Goal: Task Accomplishment & Management: Use online tool/utility

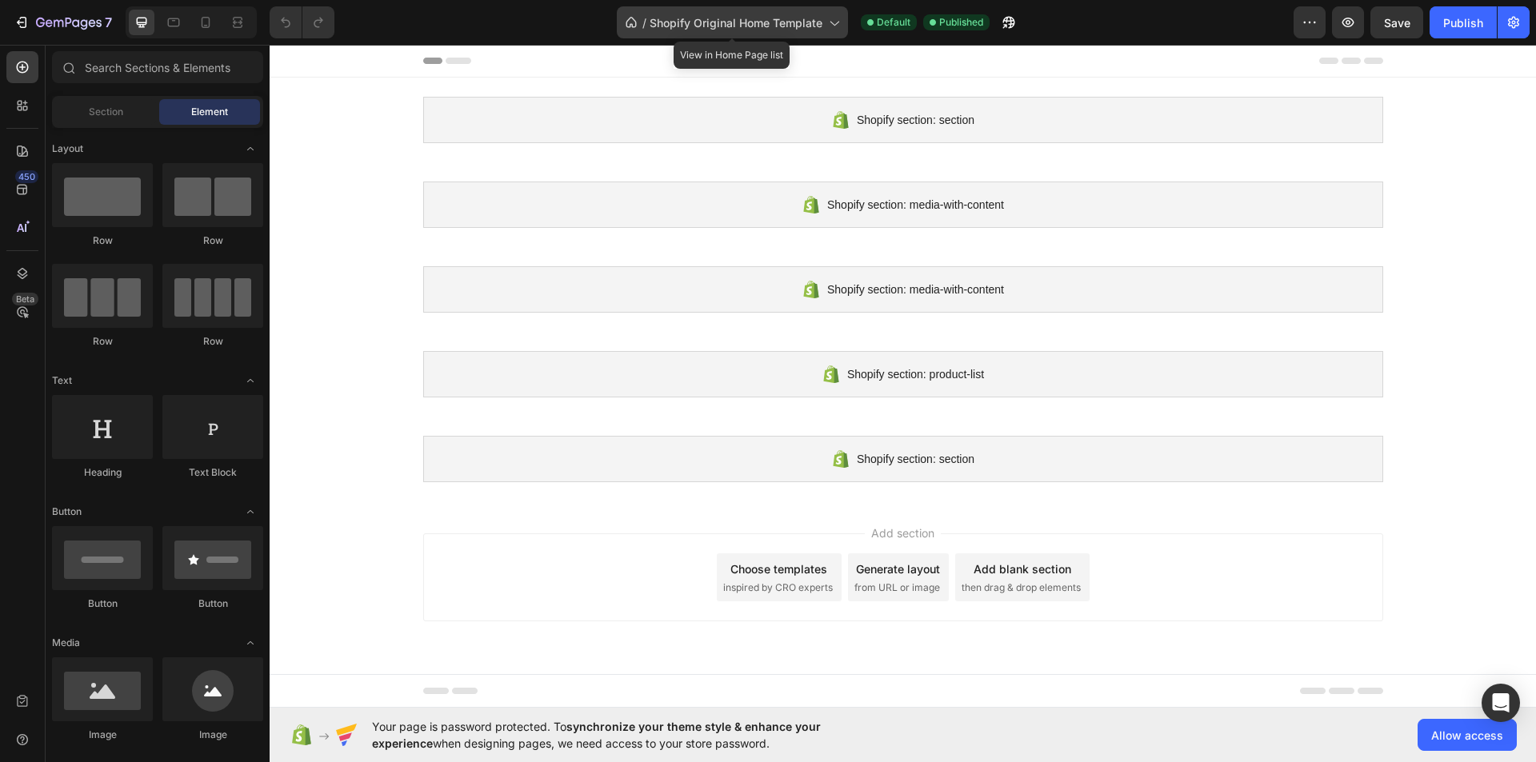
click at [743, 18] on span "Shopify Original Home Template" at bounding box center [735, 22] width 173 height 17
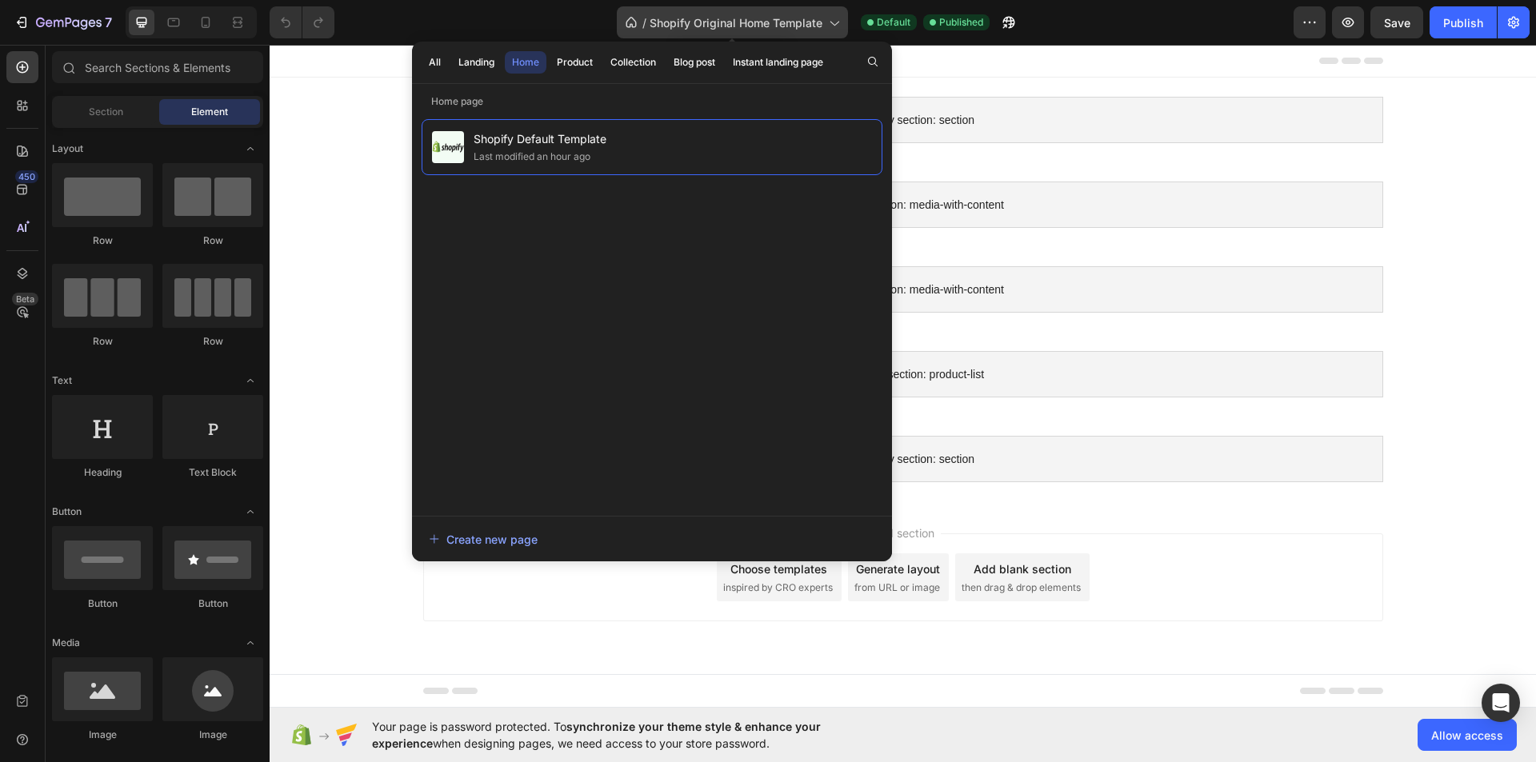
click at [743, 18] on span "Shopify Original Home Template" at bounding box center [735, 22] width 173 height 17
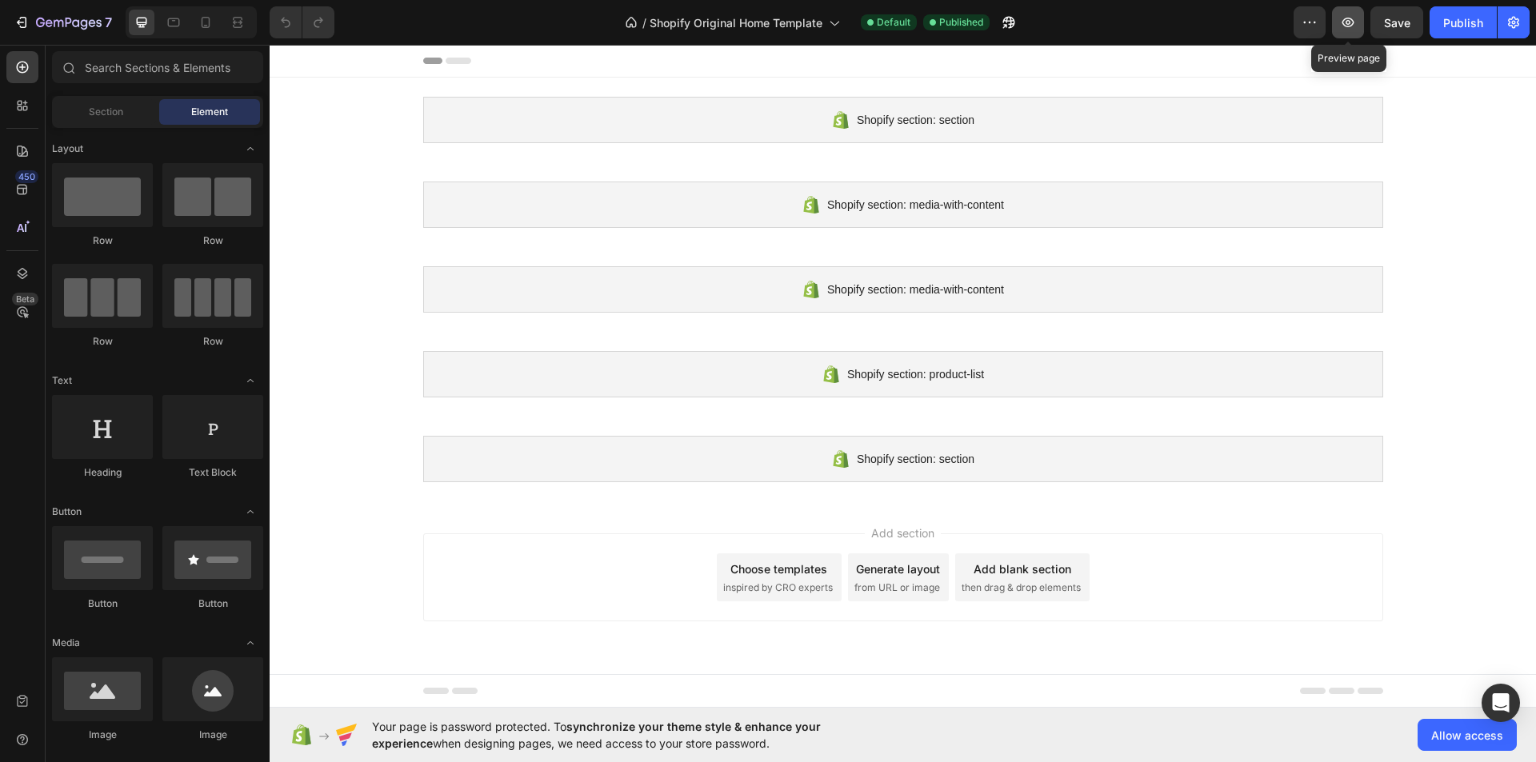
click at [1342, 30] on button "button" at bounding box center [1348, 22] width 32 height 32
click at [1459, 729] on span "Allow access" at bounding box center [1467, 735] width 72 height 17
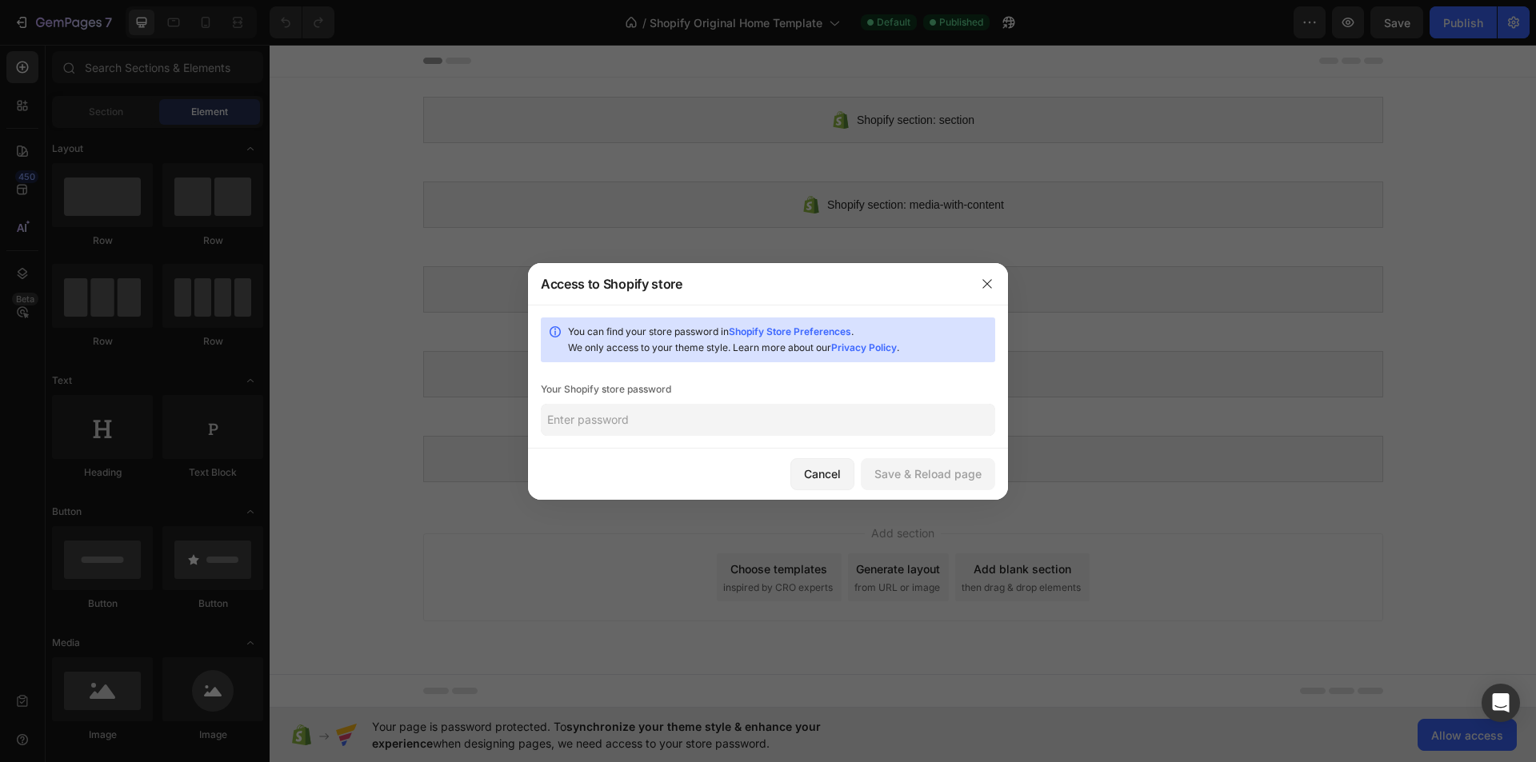
click at [749, 428] on input "text" at bounding box center [768, 420] width 454 height 32
paste input "Aniraksantos11@@"
type input "Aniraksantos11@@"
click at [889, 485] on button "Save & Reload page" at bounding box center [928, 474] width 134 height 32
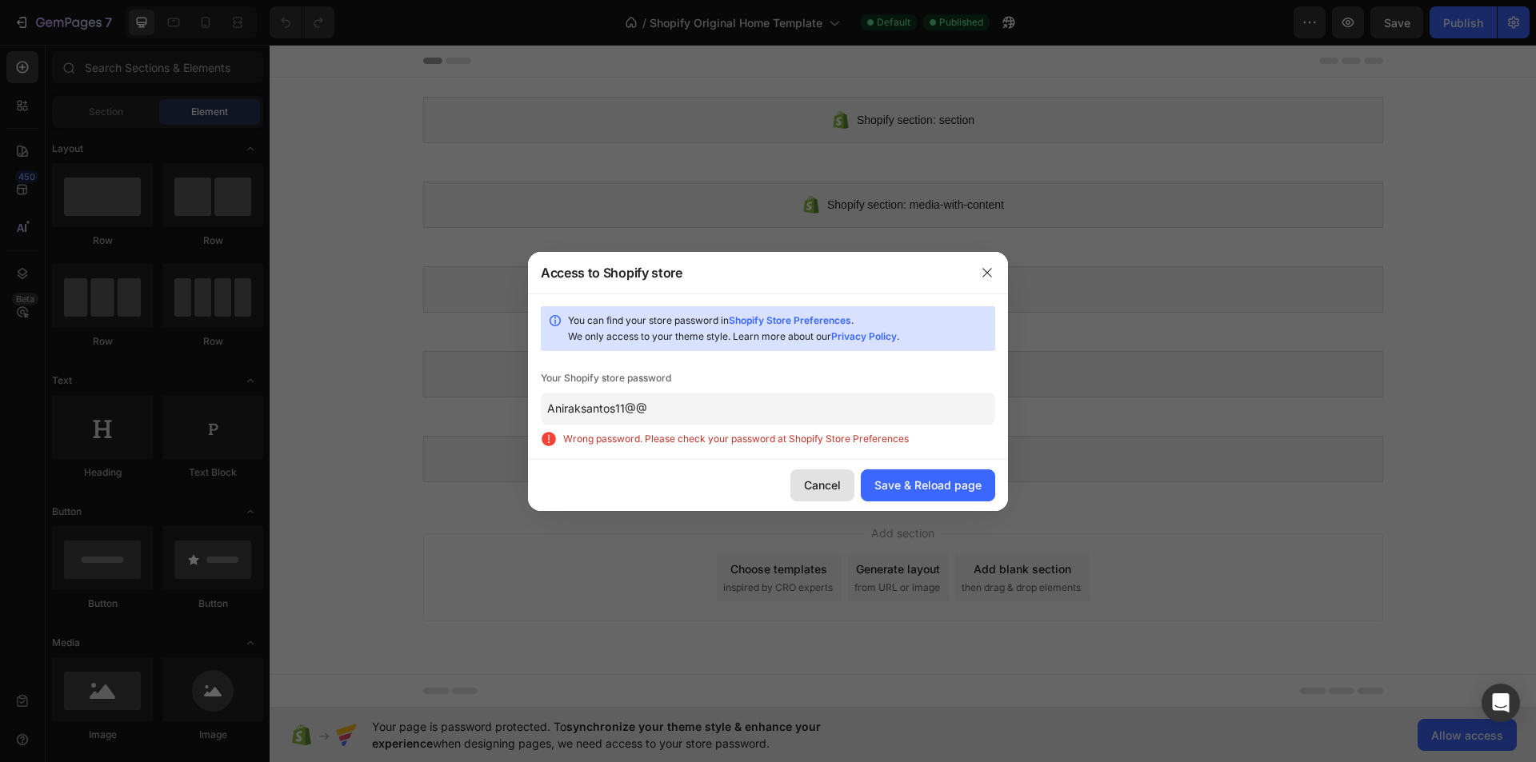
click at [815, 477] on div "Cancel" at bounding box center [822, 485] width 37 height 17
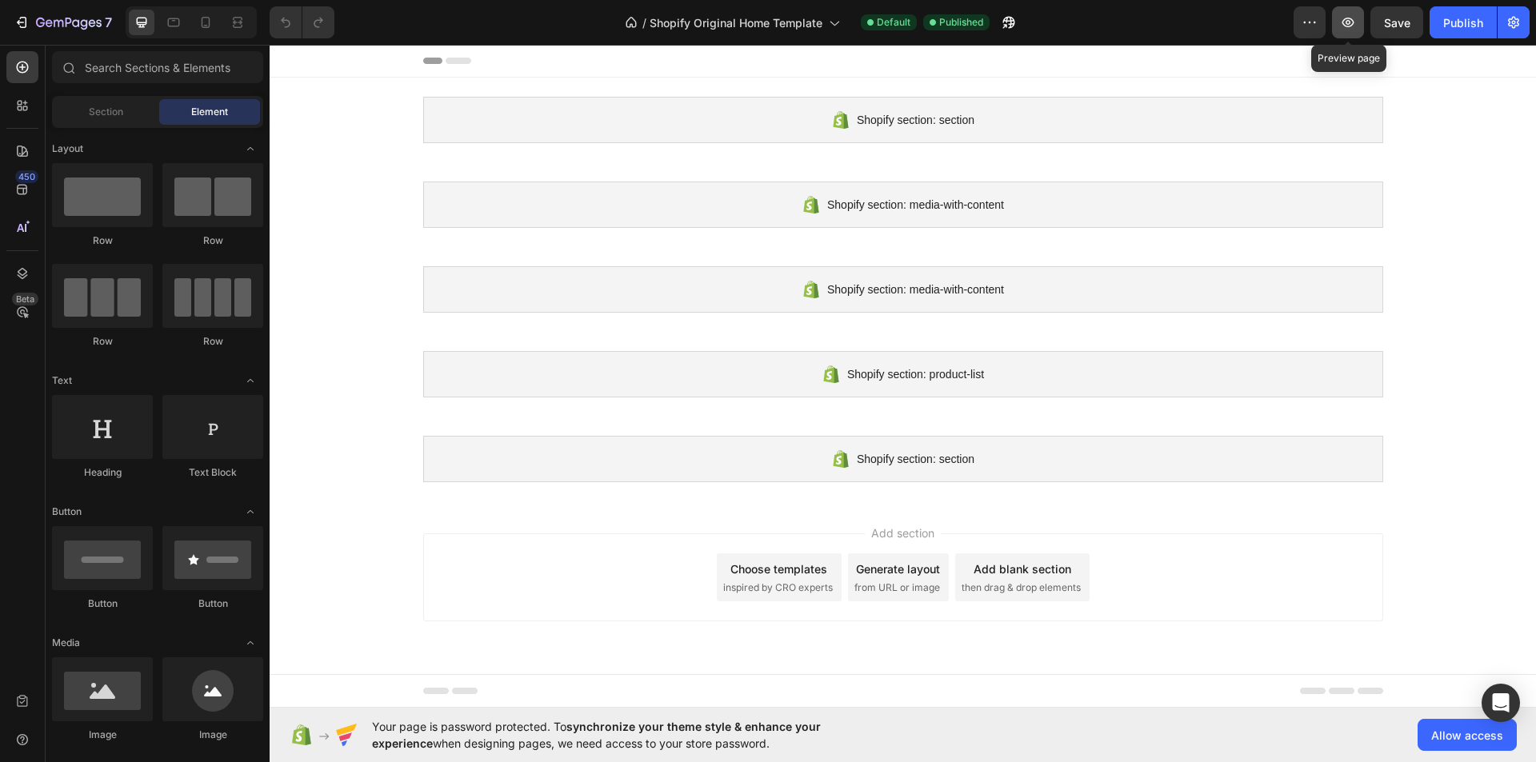
click at [1342, 22] on icon "button" at bounding box center [1348, 22] width 16 height 16
